Goal: Register for event/course

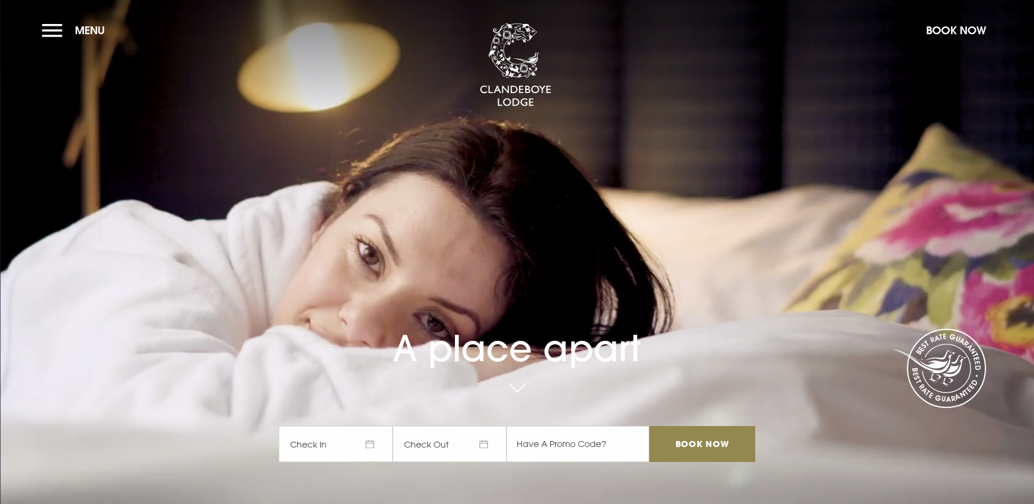
click at [59, 34] on button "Menu" at bounding box center [76, 30] width 69 height 26
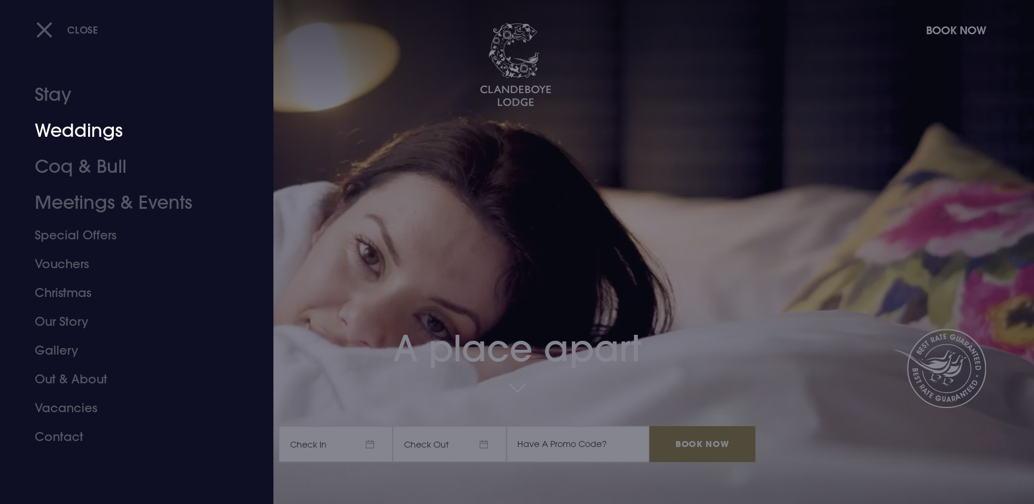
click at [72, 140] on link "Weddings" at bounding box center [129, 131] width 189 height 36
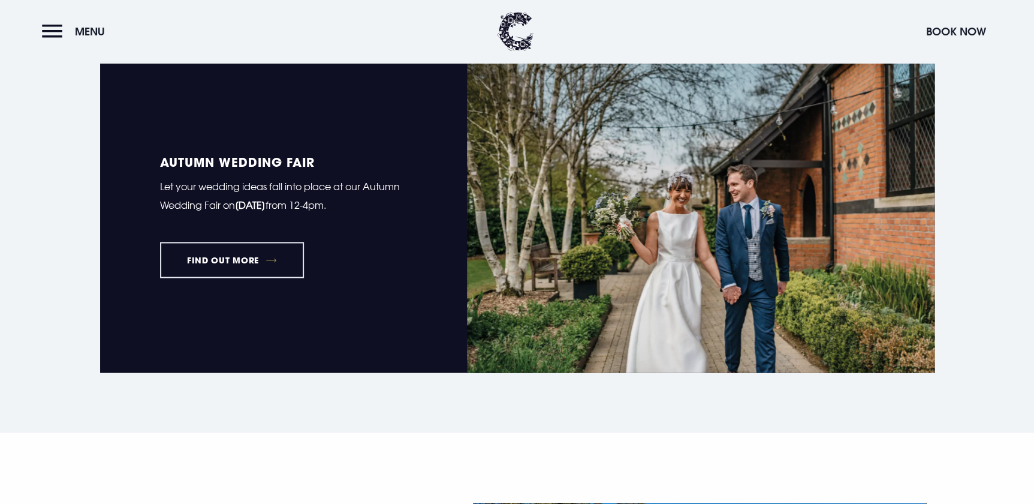
scroll to position [981, 0]
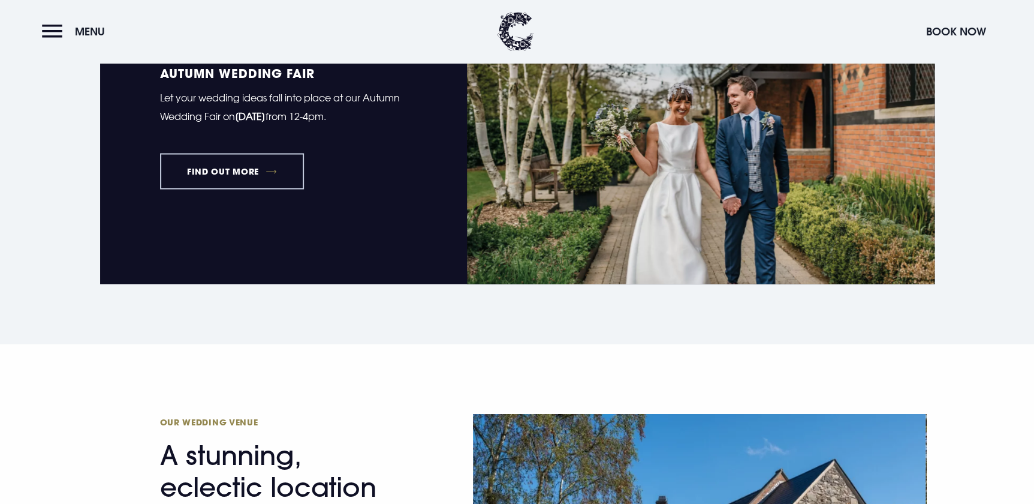
click at [252, 176] on link "FIND OUT MORE" at bounding box center [232, 171] width 144 height 36
